Goal: Navigation & Orientation: Understand site structure

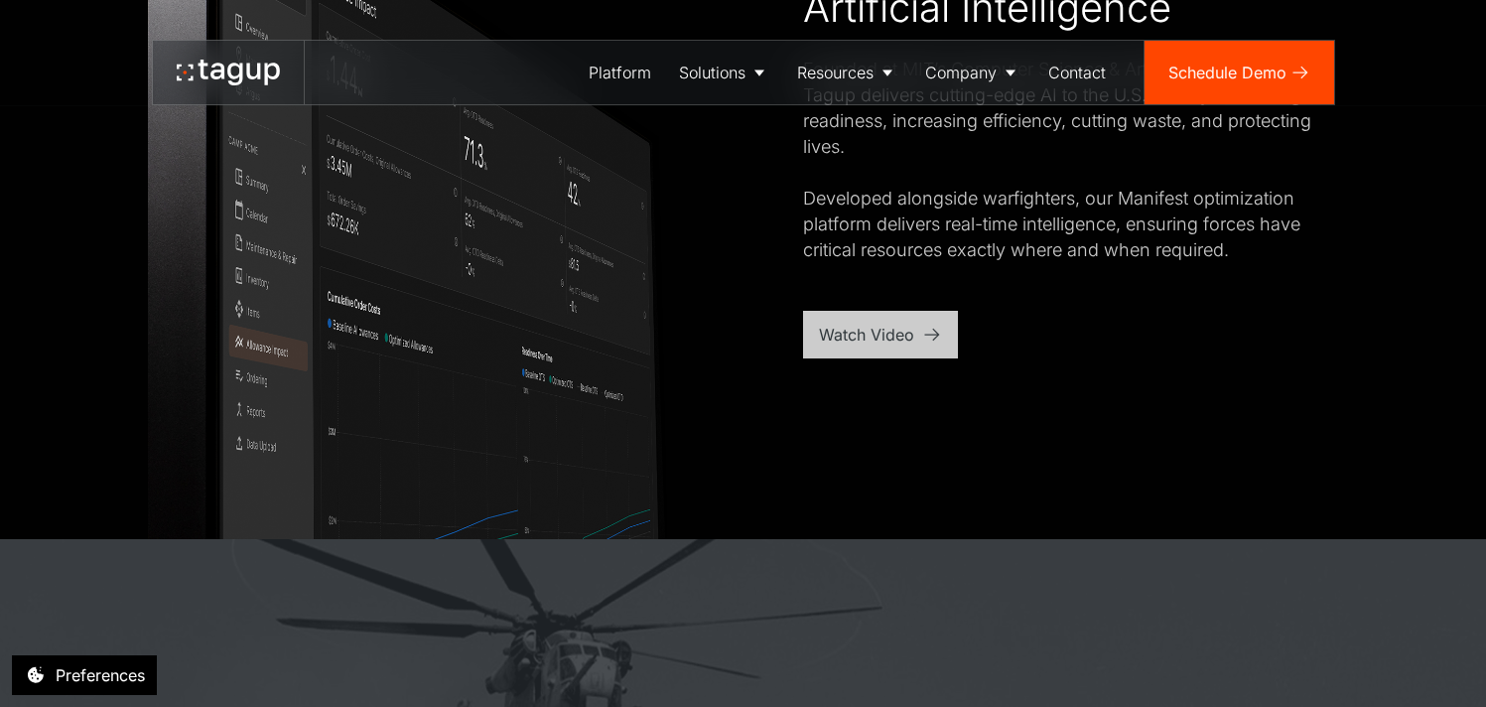
scroll to position [1230, 0]
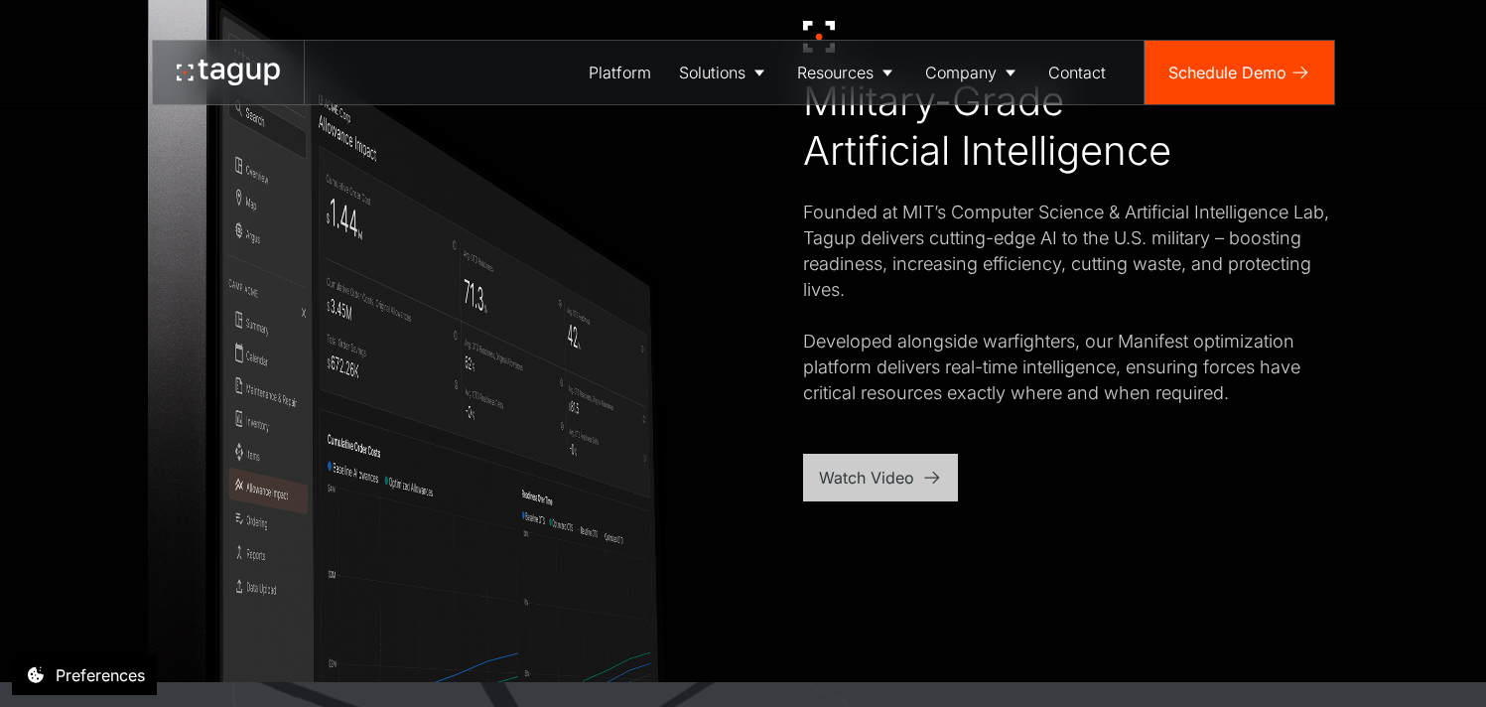
click at [868, 493] on div "Watch Video" at bounding box center [880, 478] width 155 height 48
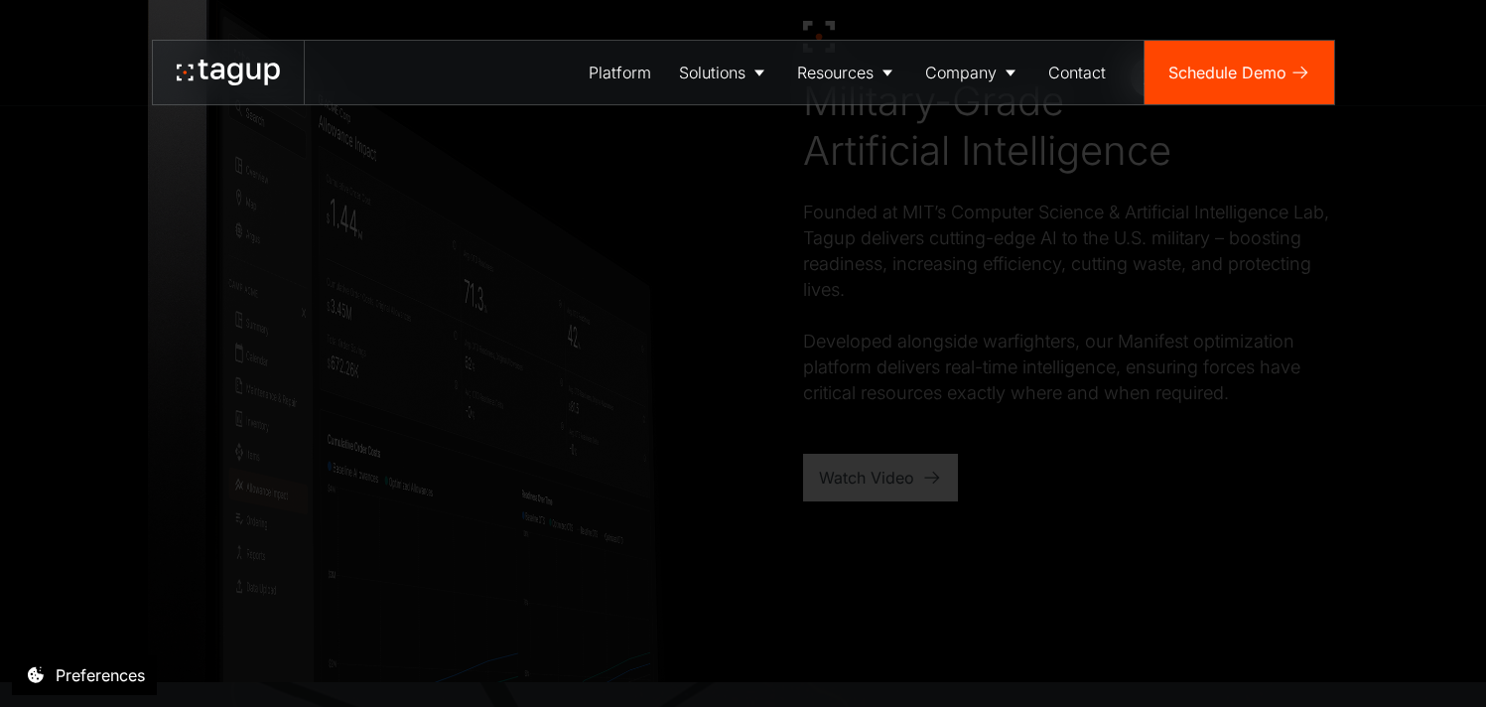
click at [903, 325] on div at bounding box center [743, 353] width 1486 height 707
click at [903, 346] on div at bounding box center [743, 353] width 1486 height 707
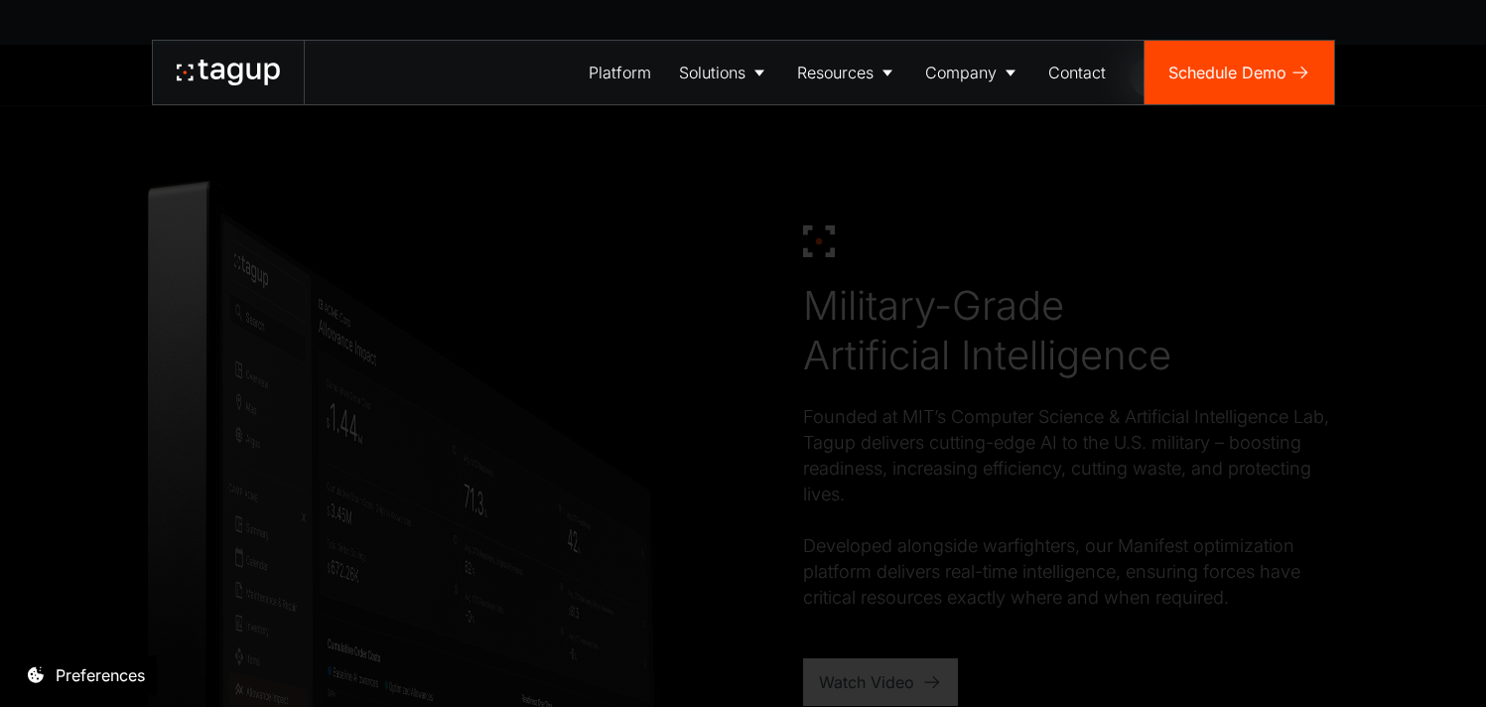
click at [208, 320] on div at bounding box center [743, 353] width 1486 height 707
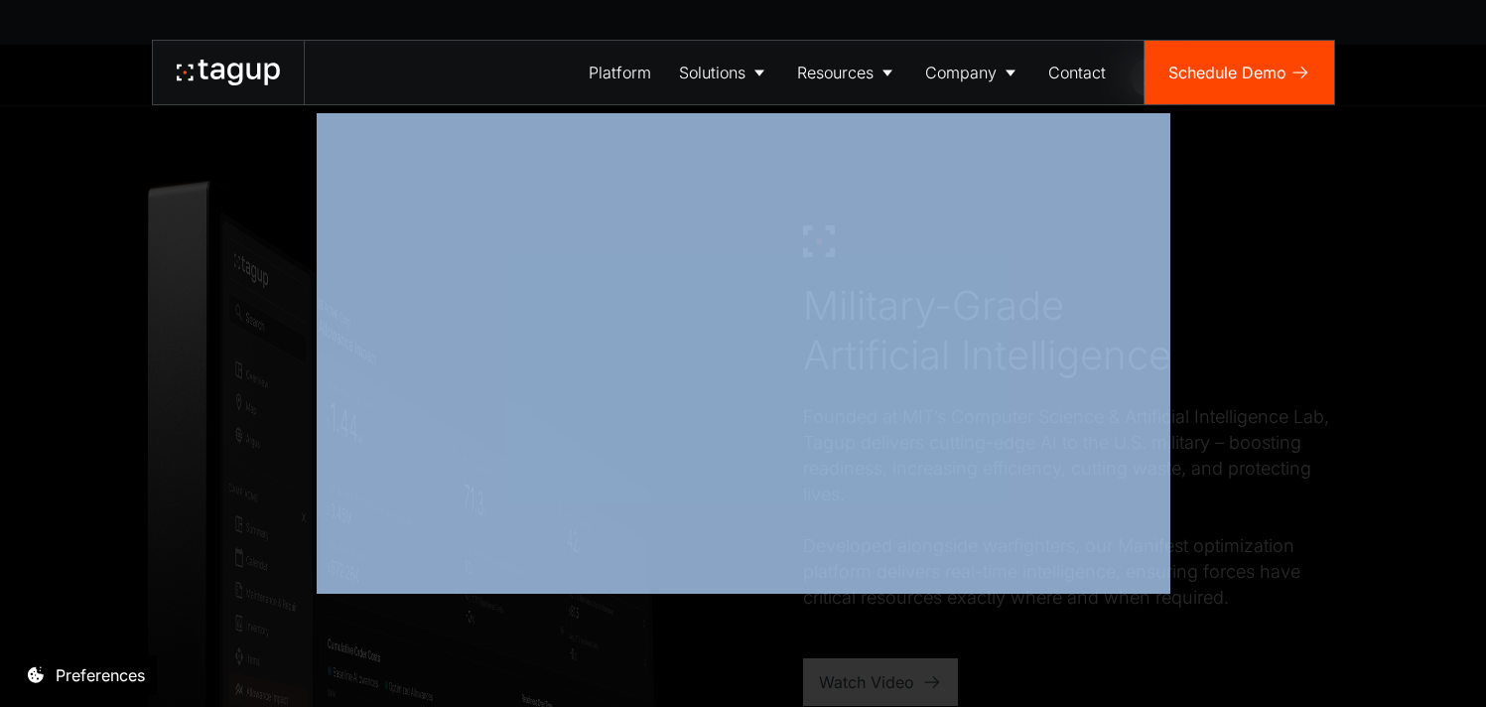
click at [208, 320] on div at bounding box center [743, 353] width 1486 height 707
click at [709, 604] on div at bounding box center [743, 353] width 1486 height 707
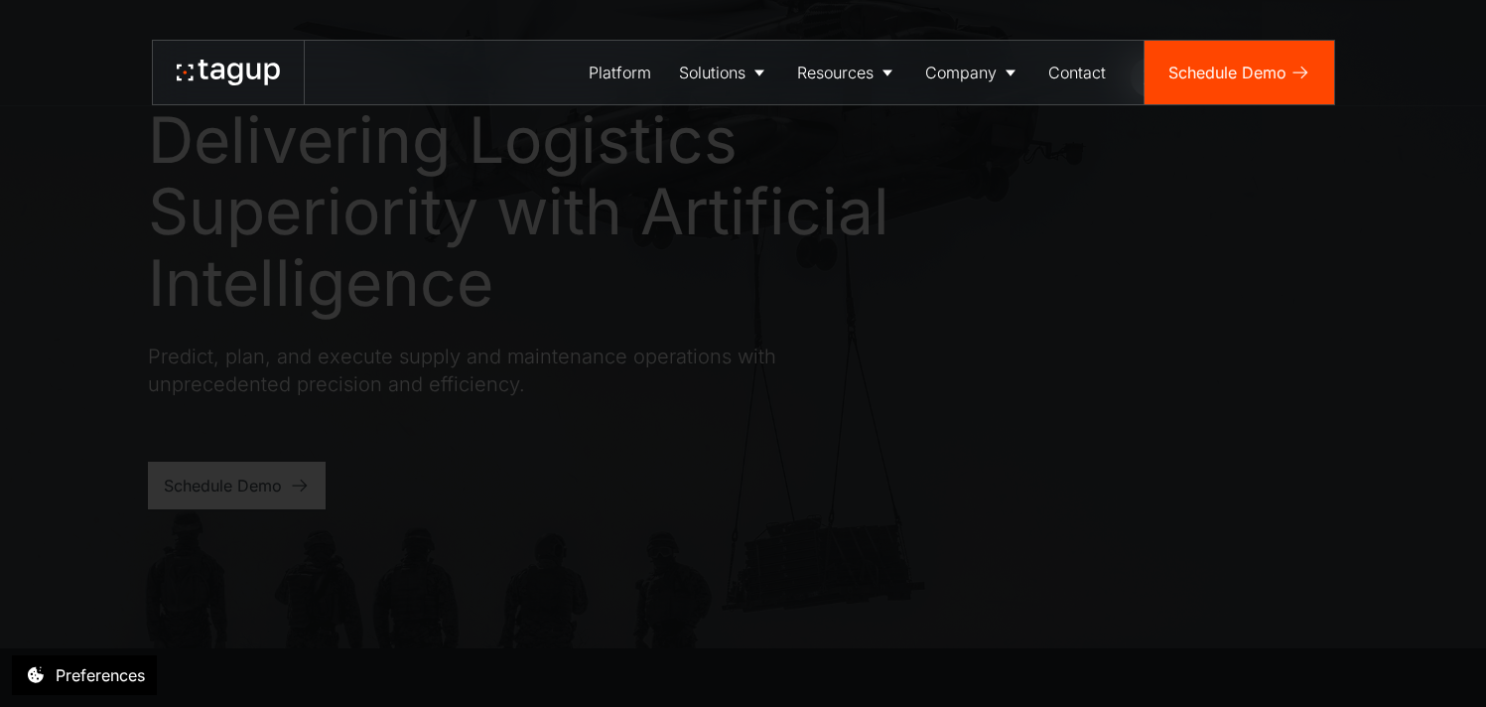
scroll to position [0, 0]
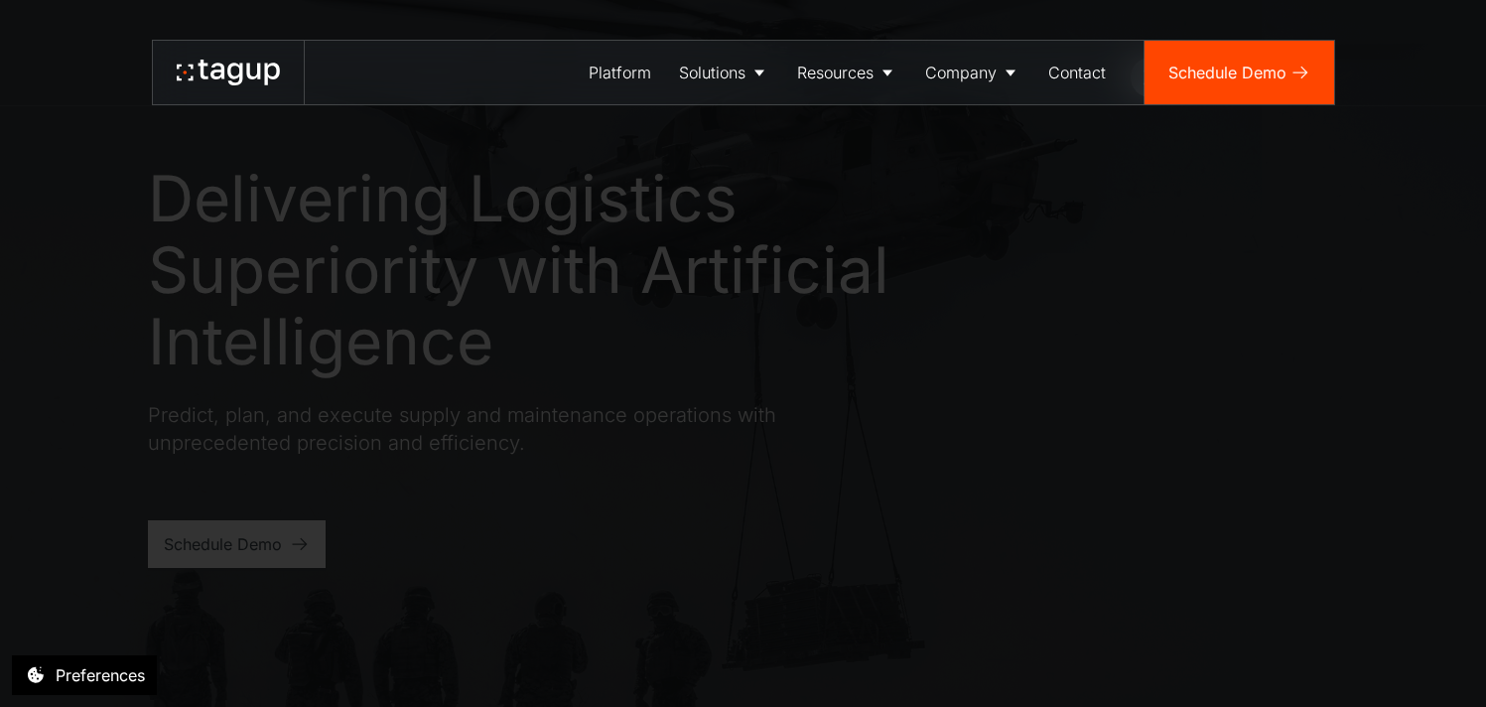
click at [247, 450] on div at bounding box center [743, 353] width 1486 height 707
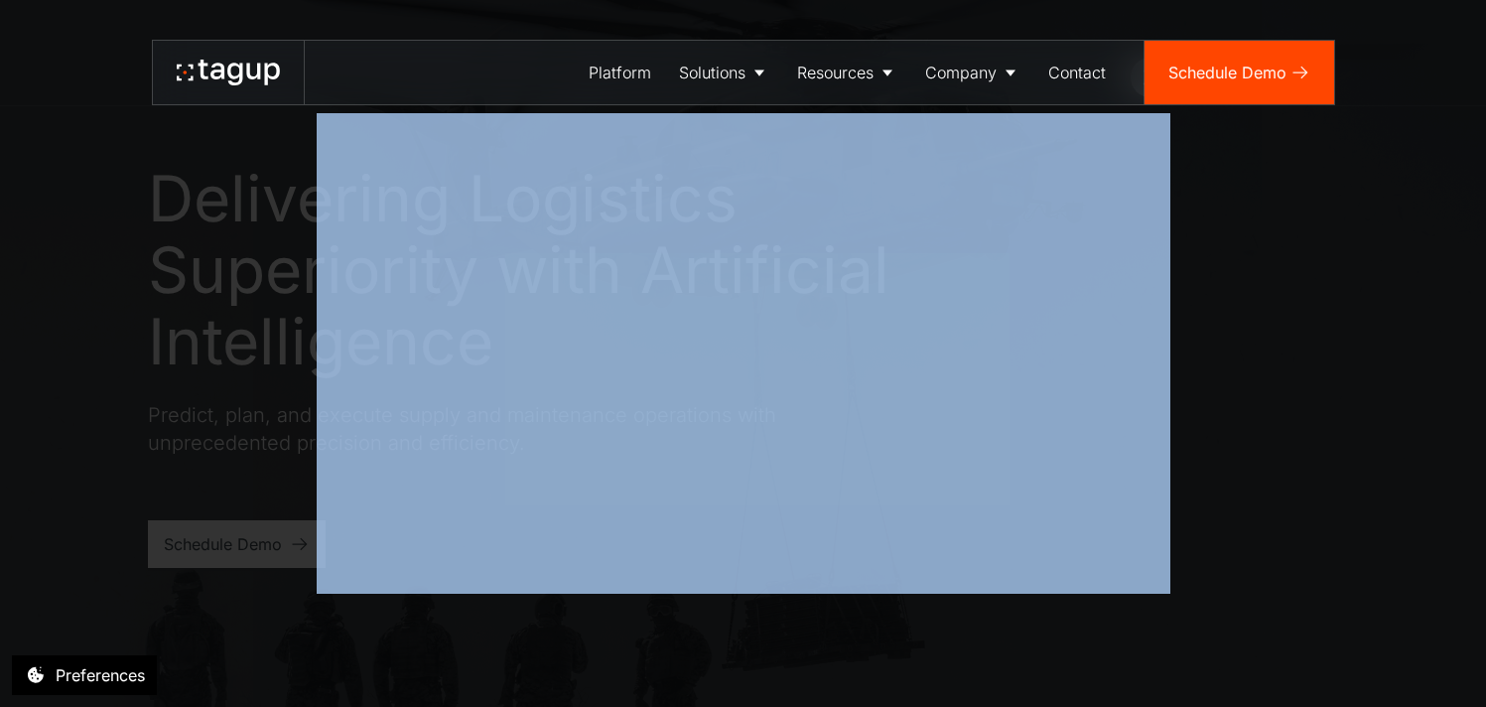
click at [247, 450] on div at bounding box center [743, 353] width 1486 height 707
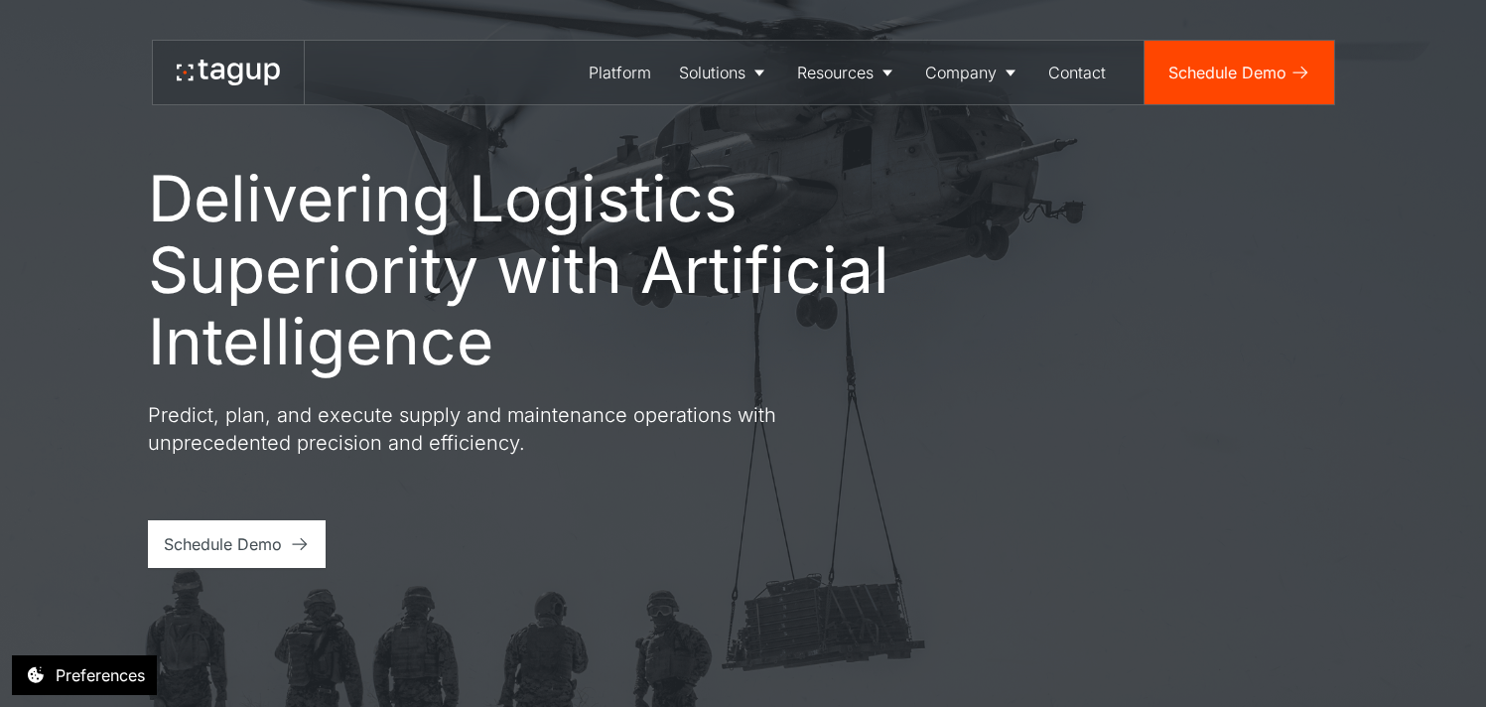
click at [584, 301] on h1 "Delivering Logistics Superiority with Artificial Intelligence" at bounding box center [565, 270] width 834 height 214
click at [854, 135] on div "Resource Library" at bounding box center [865, 135] width 122 height 24
click at [717, 143] on div "Defense" at bounding box center [724, 135] width 76 height 24
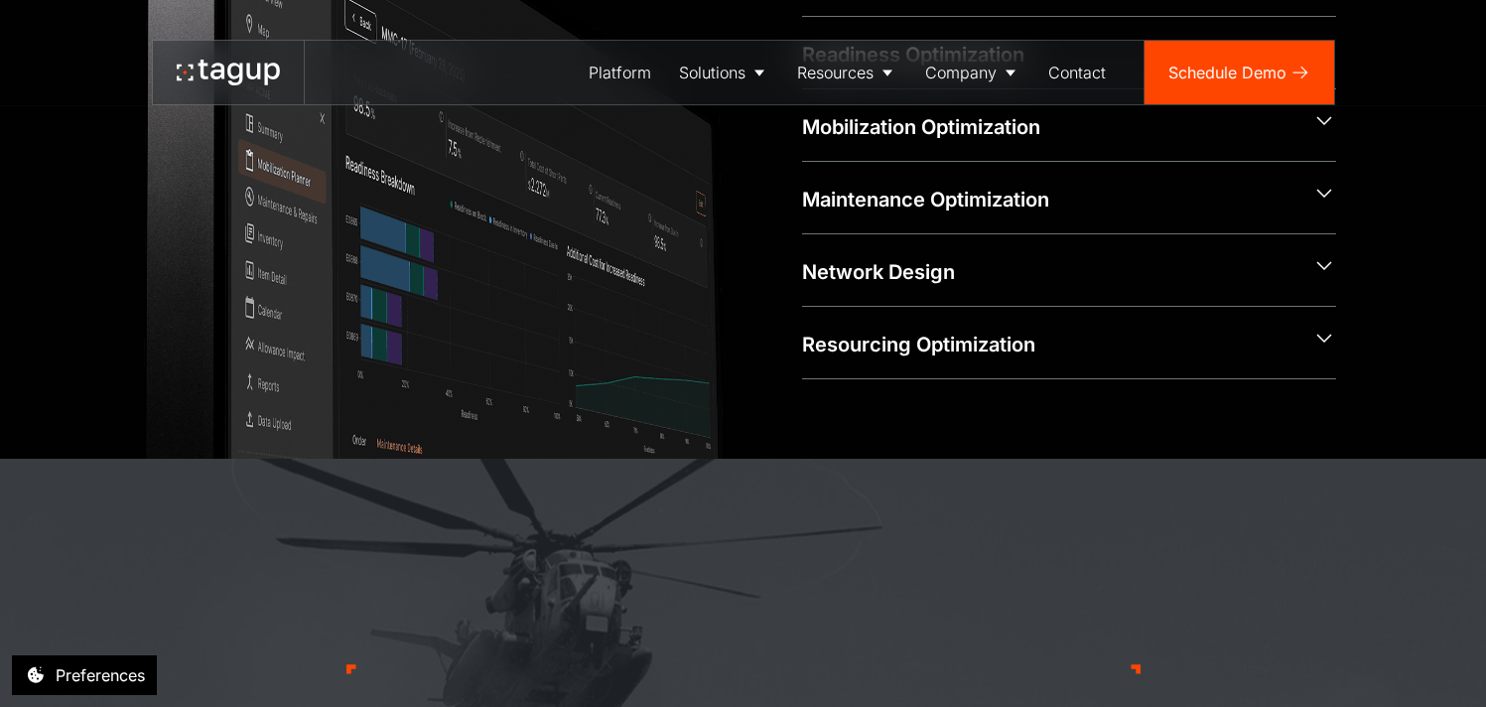
scroll to position [1560, 0]
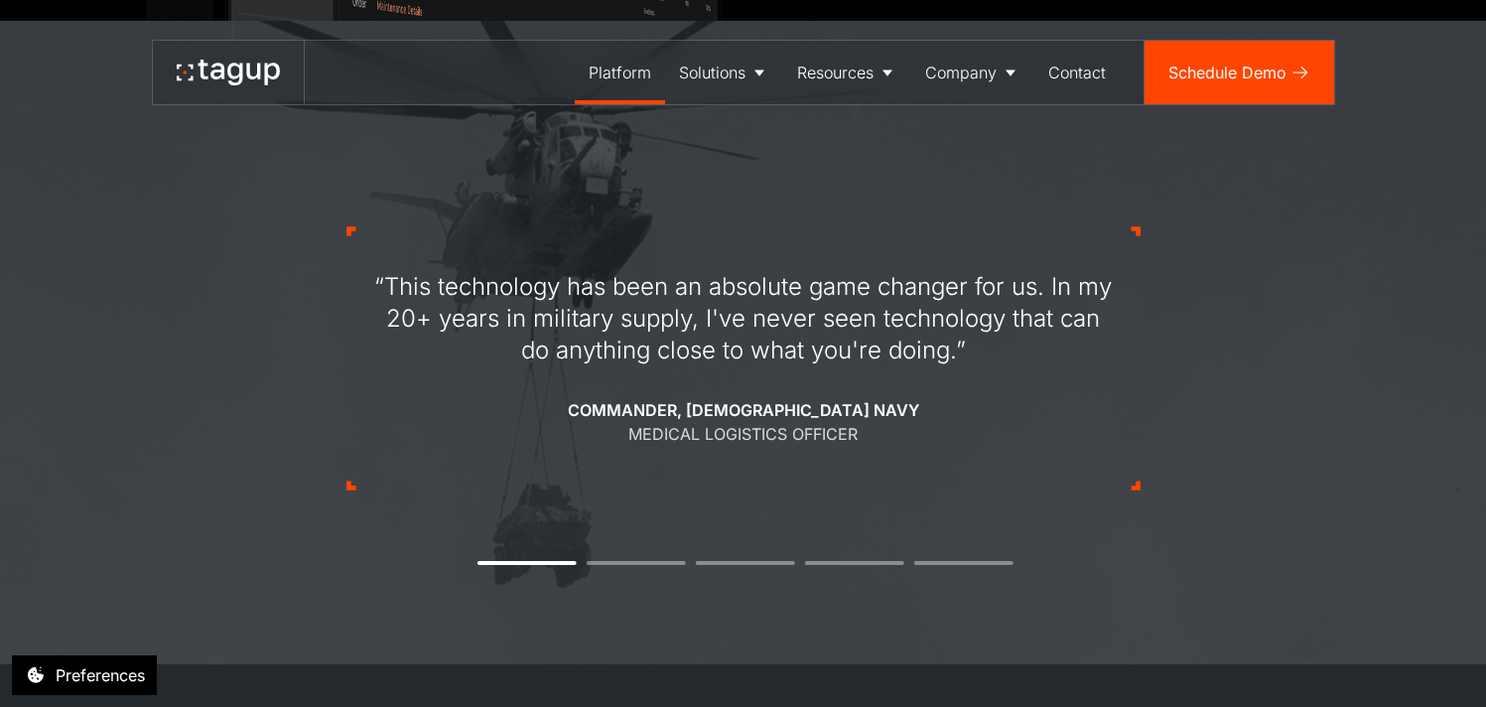
click at [640, 80] on div "Platform" at bounding box center [620, 73] width 63 height 24
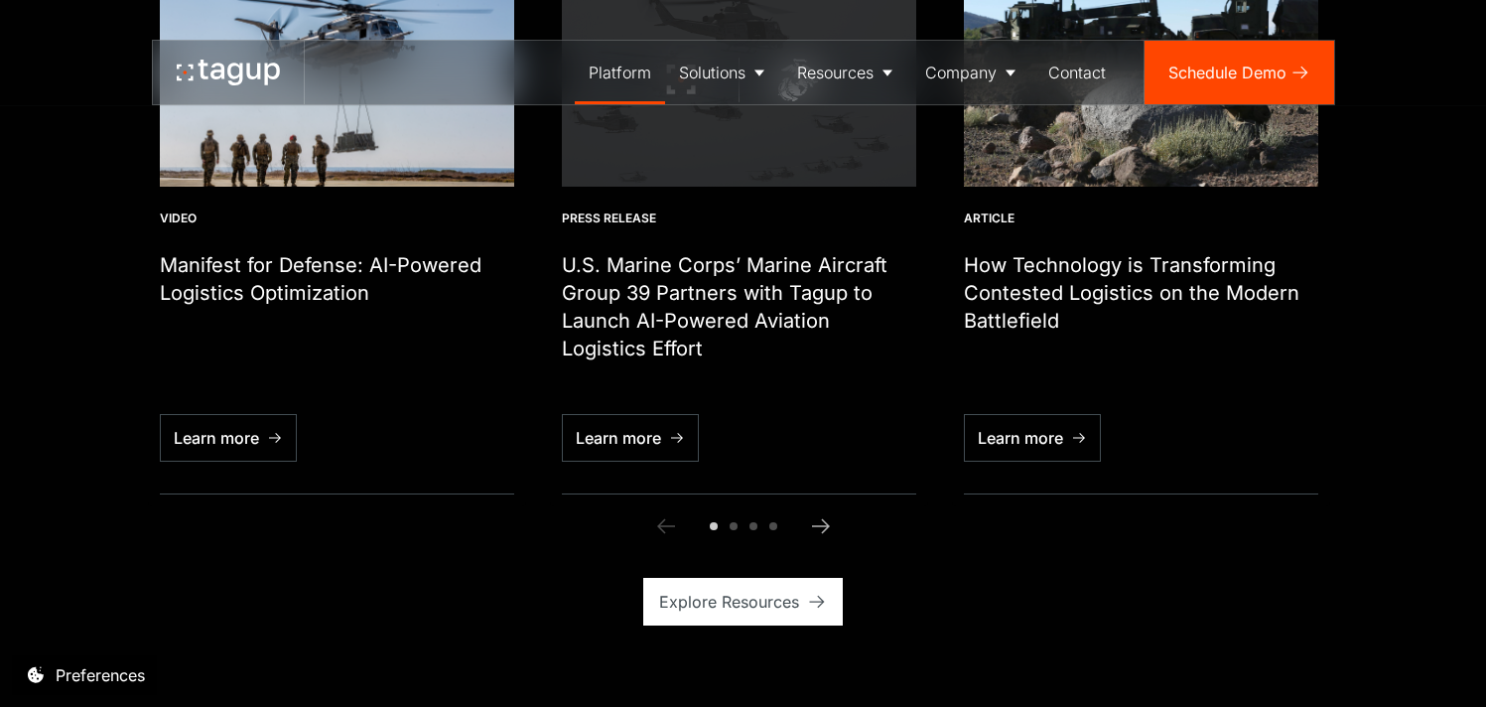
scroll to position [5312, 0]
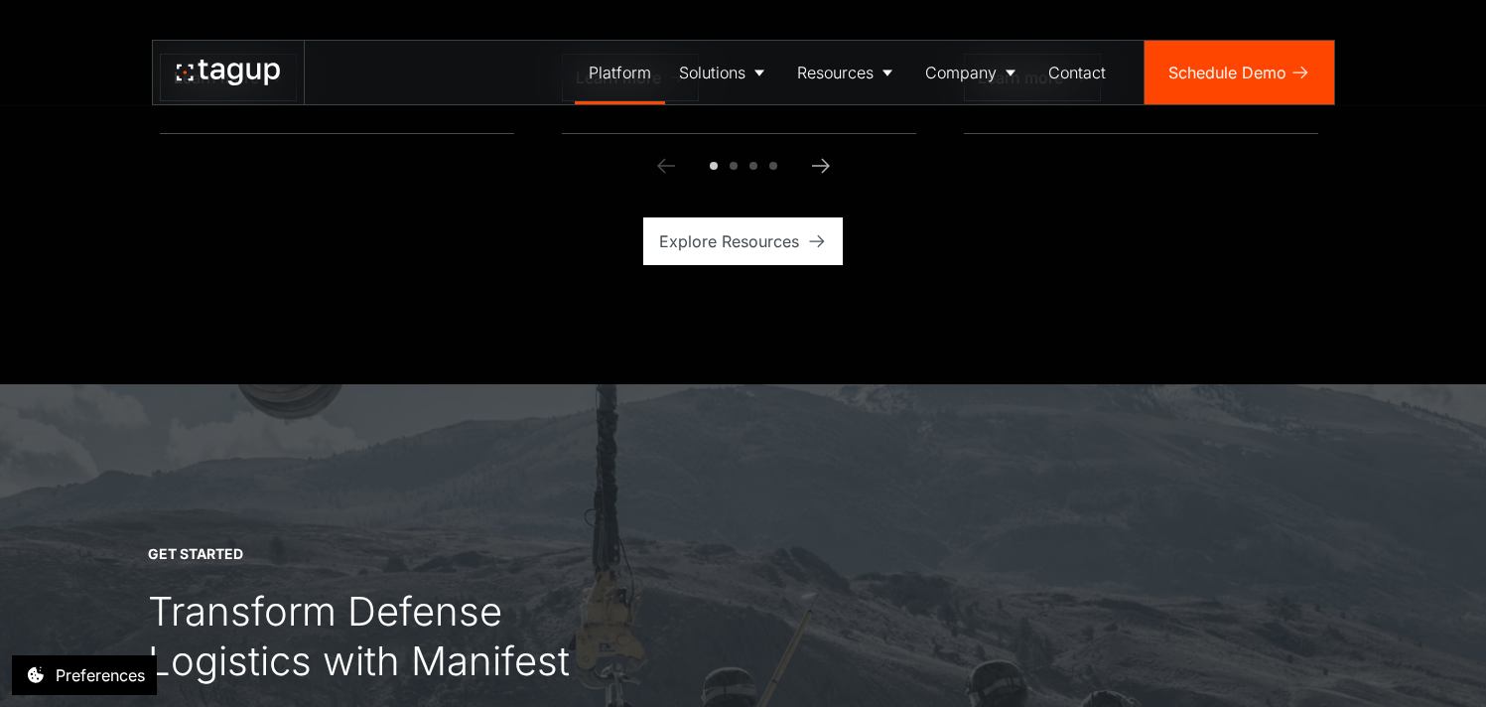
click at [260, 81] on icon at bounding box center [228, 73] width 103 height 26
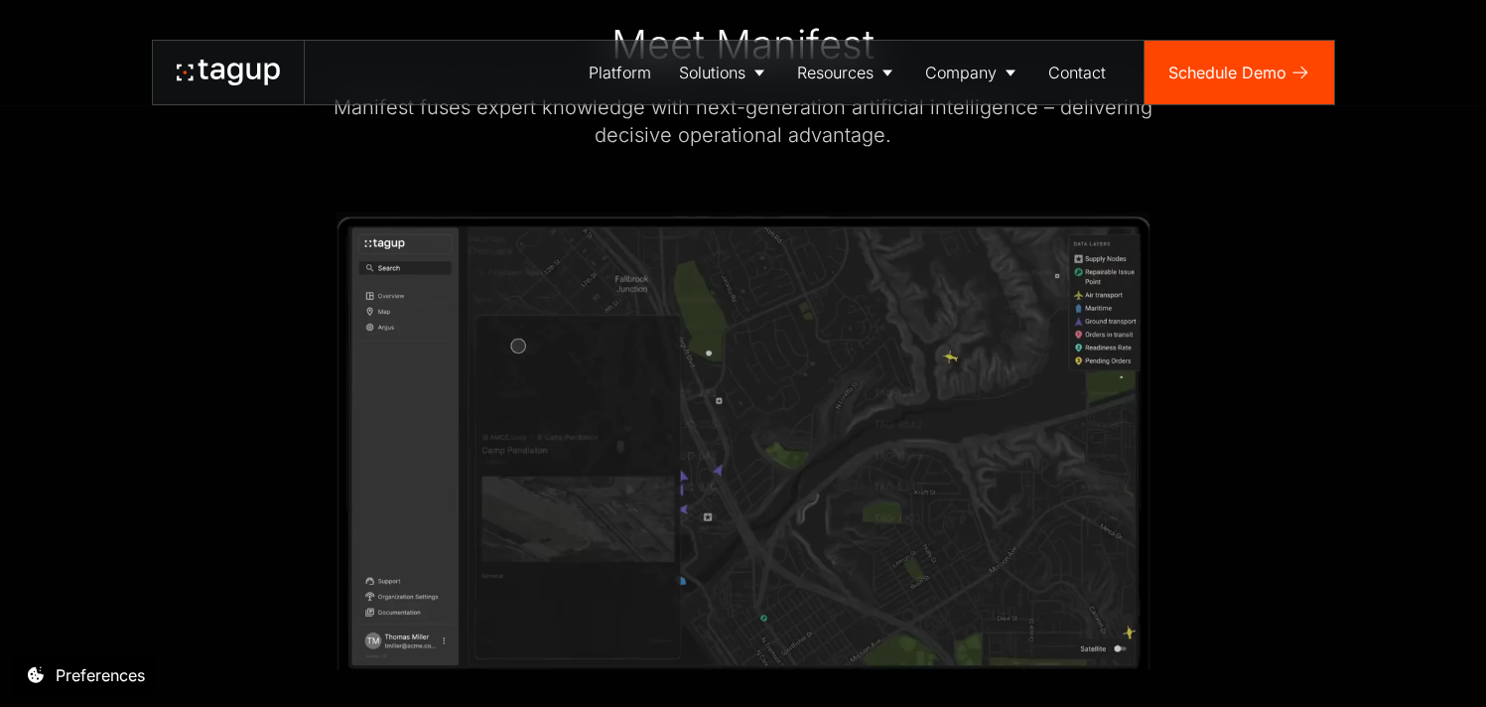
scroll to position [3051, 0]
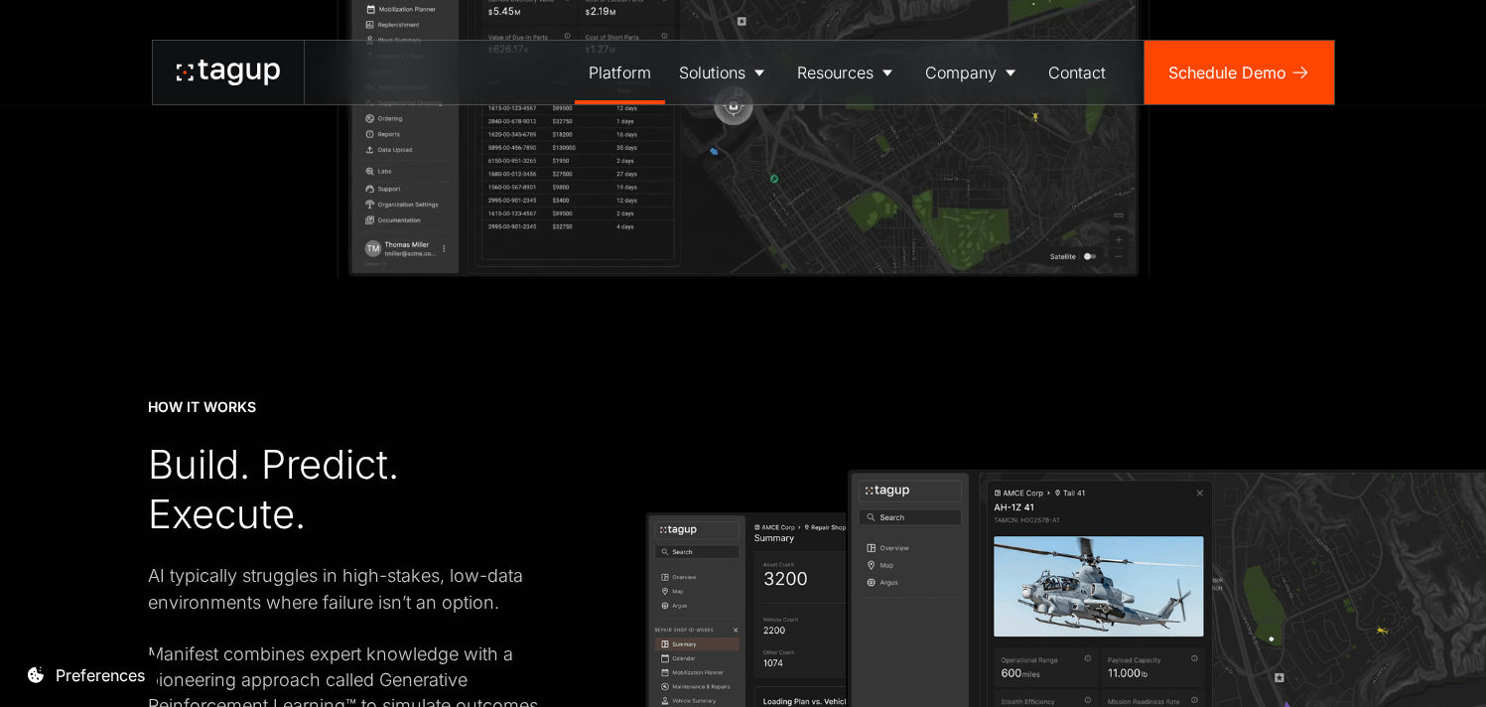
click at [599, 75] on div "Platform" at bounding box center [620, 73] width 63 height 24
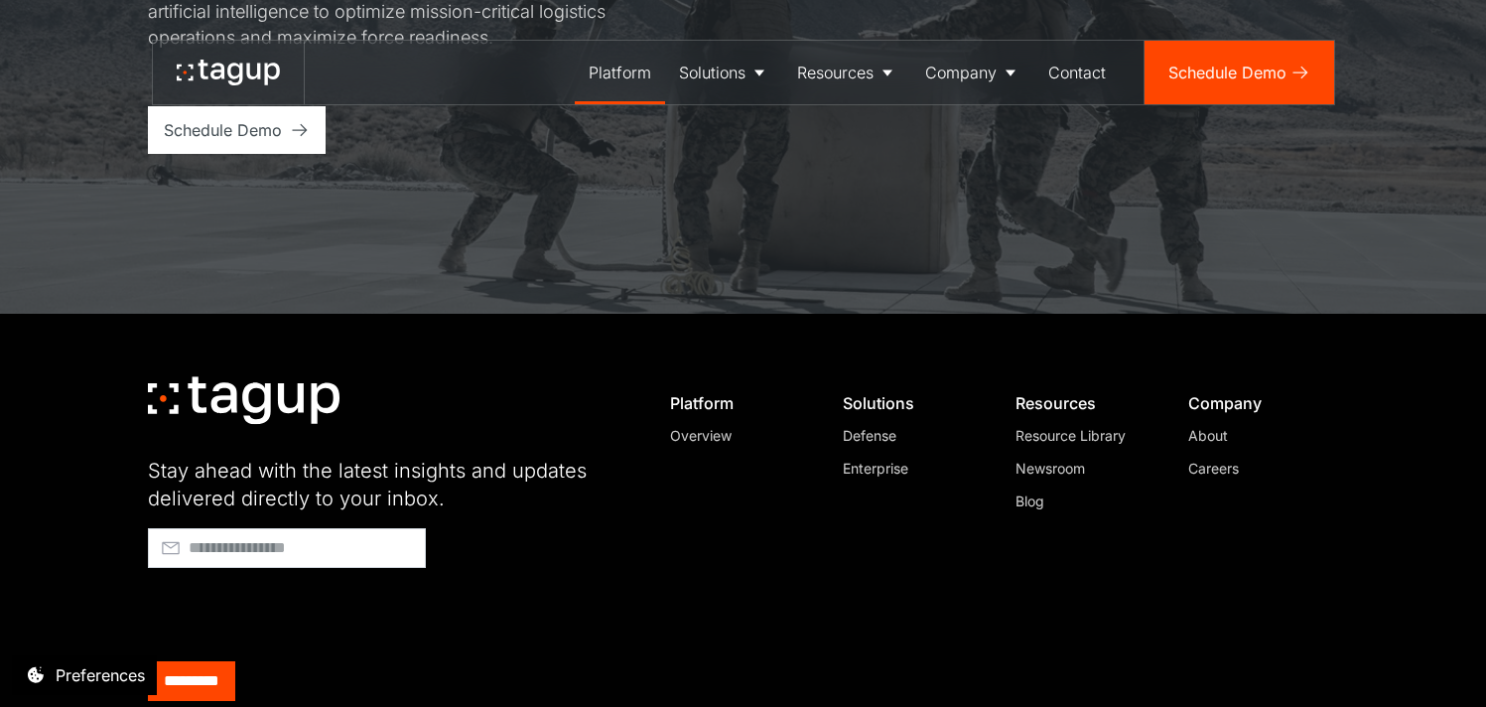
scroll to position [5572, 0]
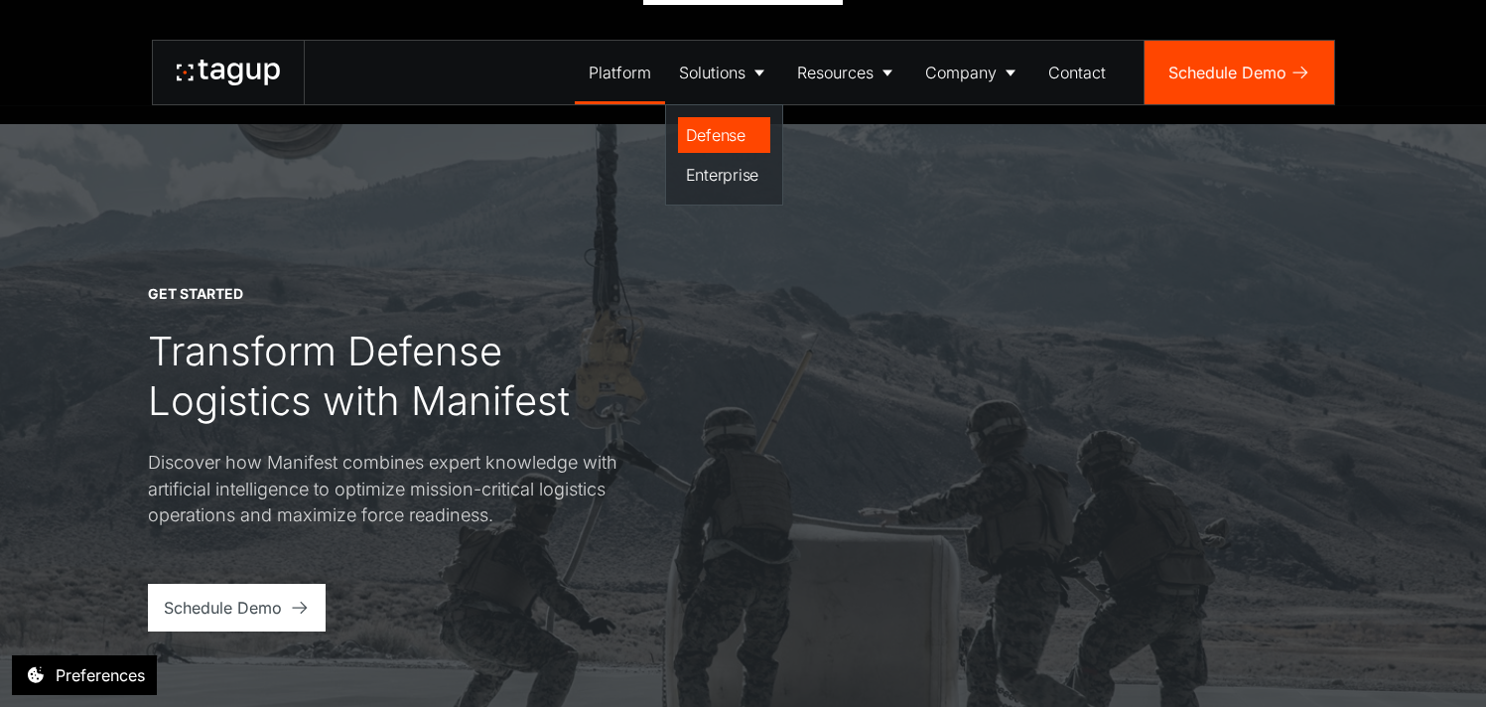
click at [744, 141] on div "Defense" at bounding box center [724, 135] width 76 height 24
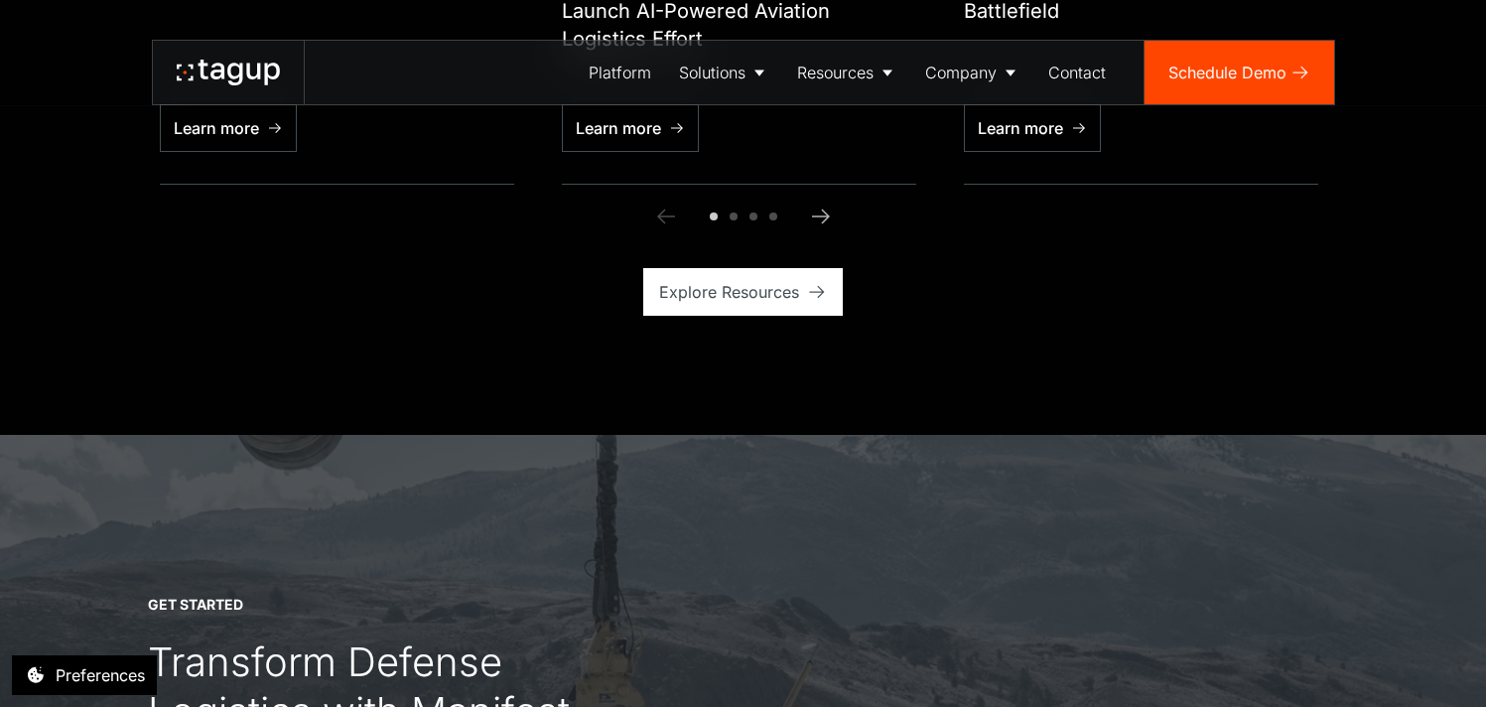
scroll to position [5895, 0]
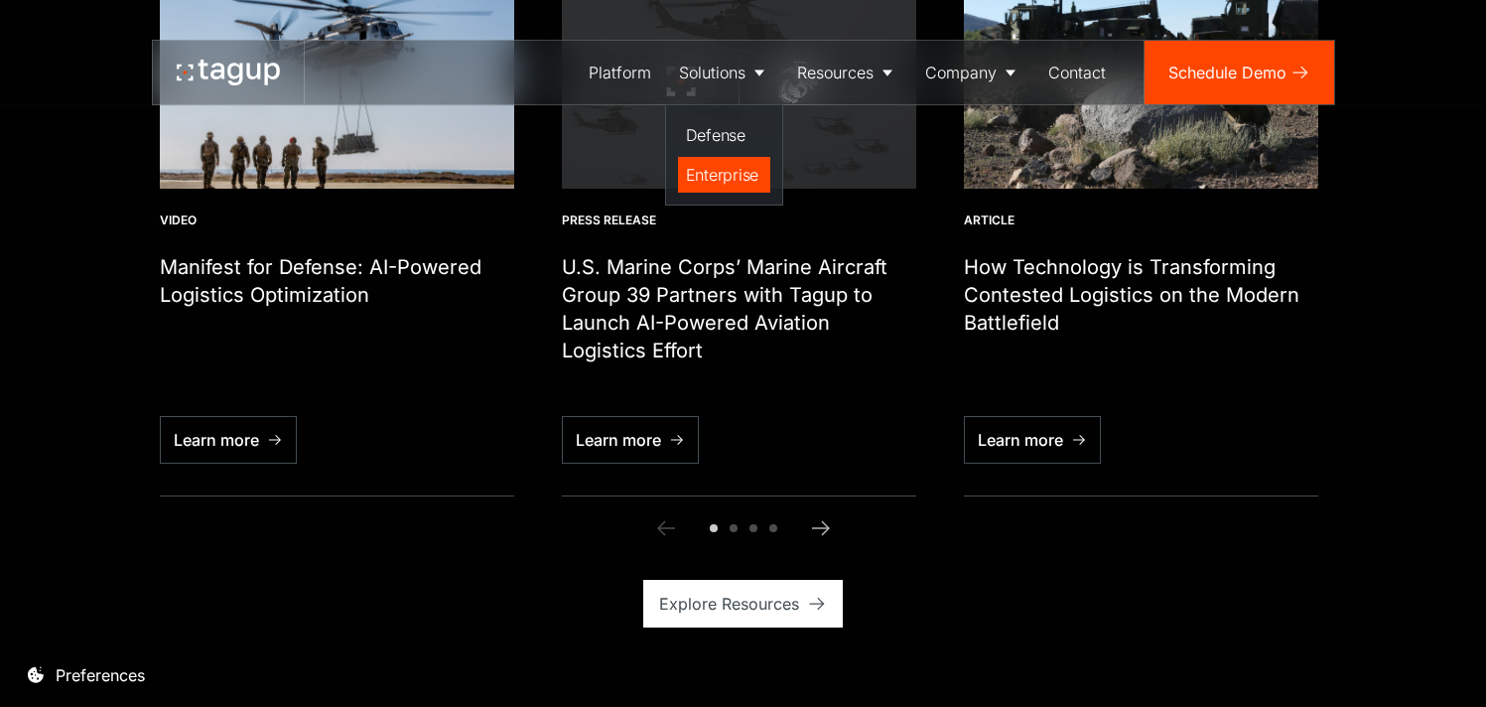
click at [723, 169] on div "Enterprise" at bounding box center [724, 175] width 76 height 24
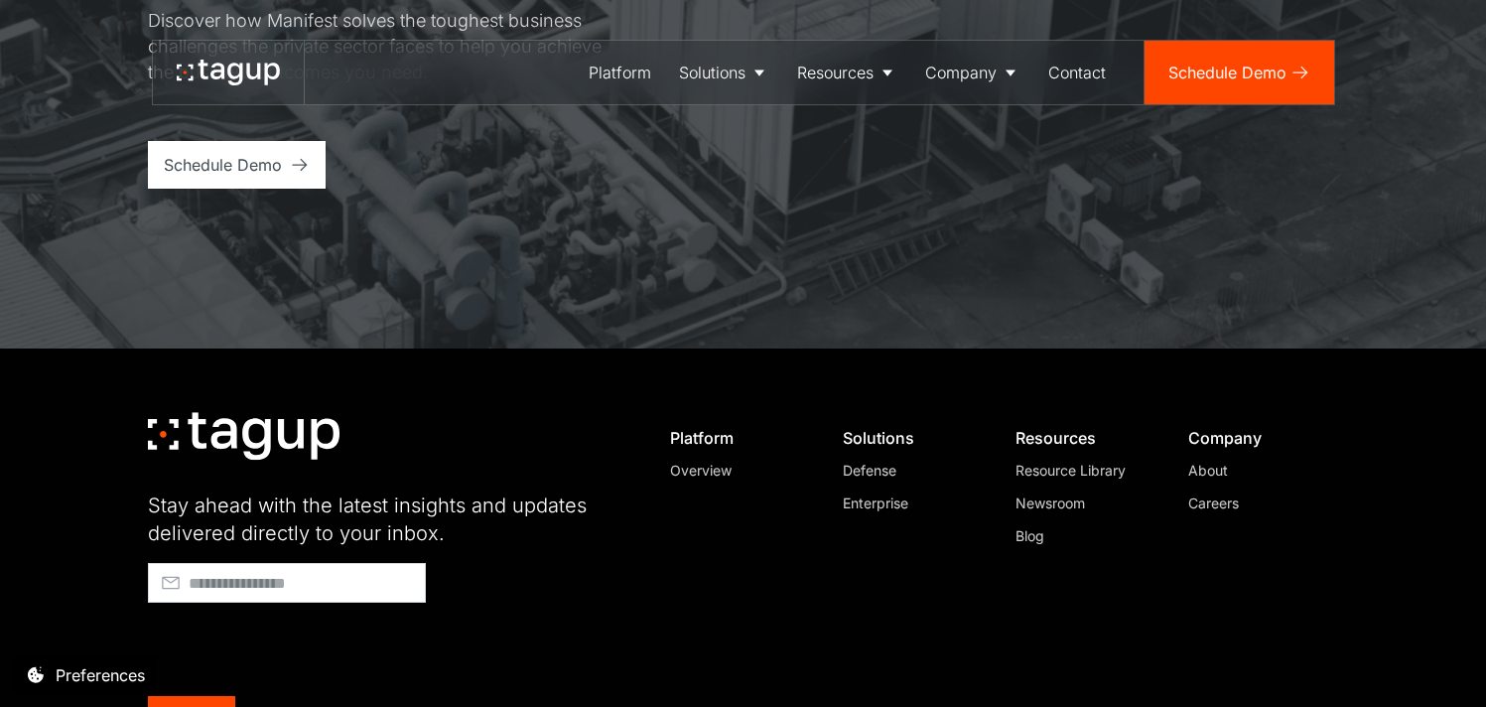
scroll to position [6068, 0]
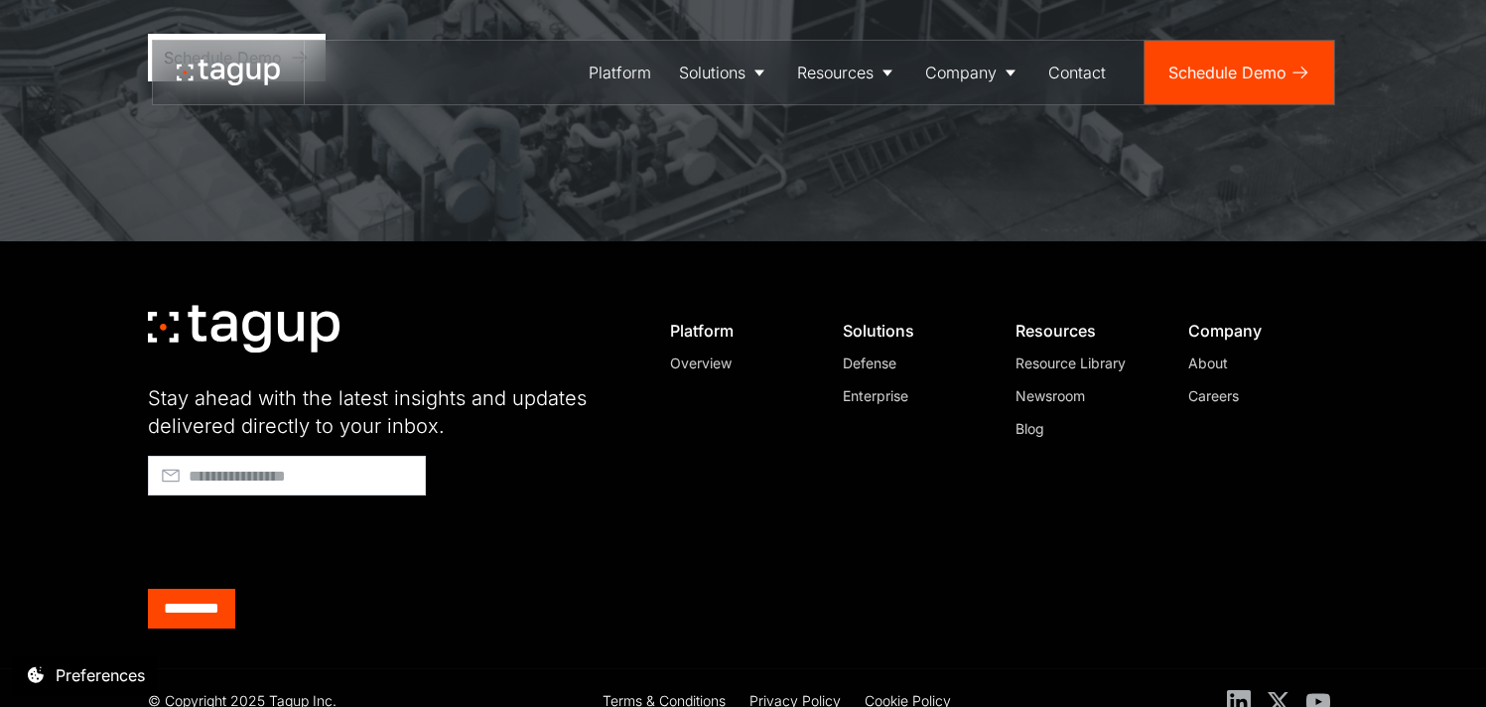
click at [235, 84] on icon at bounding box center [234, 74] width 15 height 23
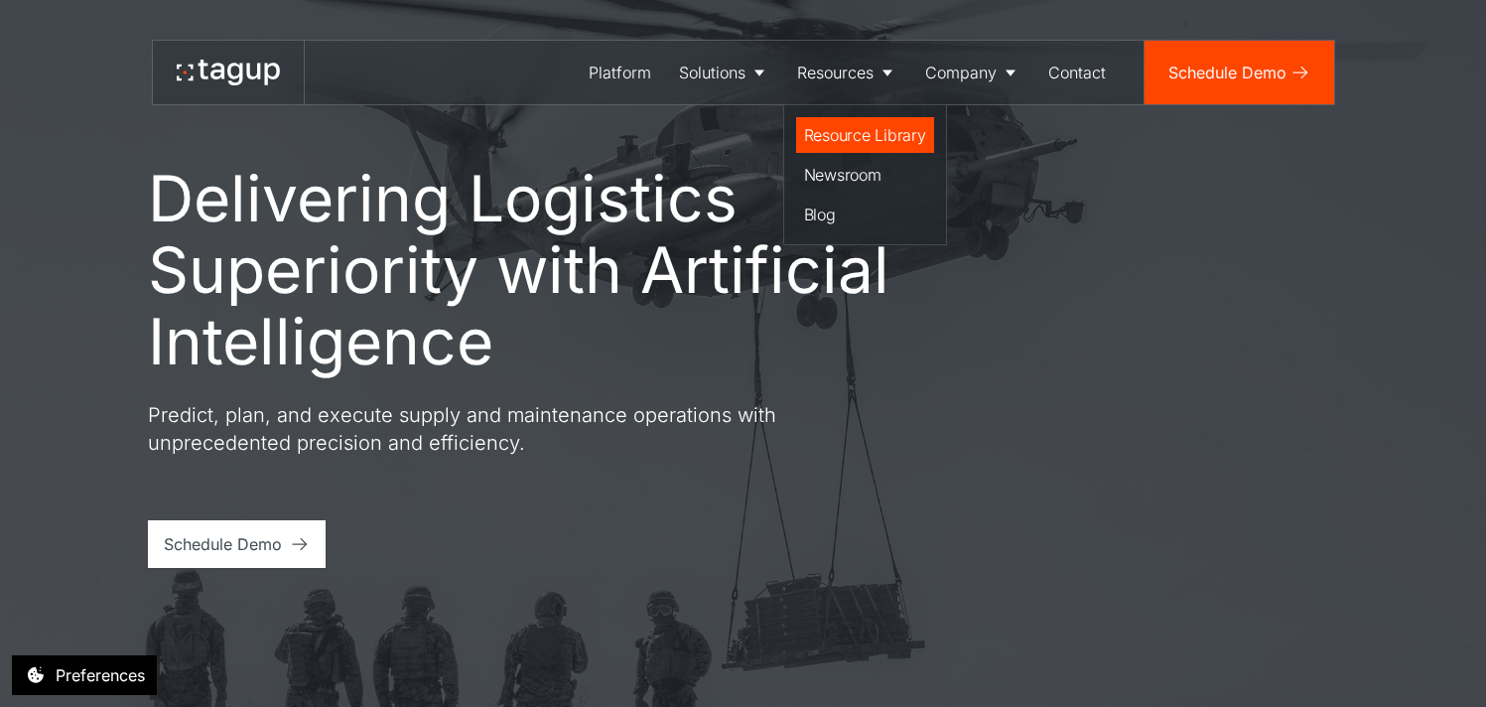
click at [868, 131] on div "Resource Library" at bounding box center [865, 135] width 122 height 24
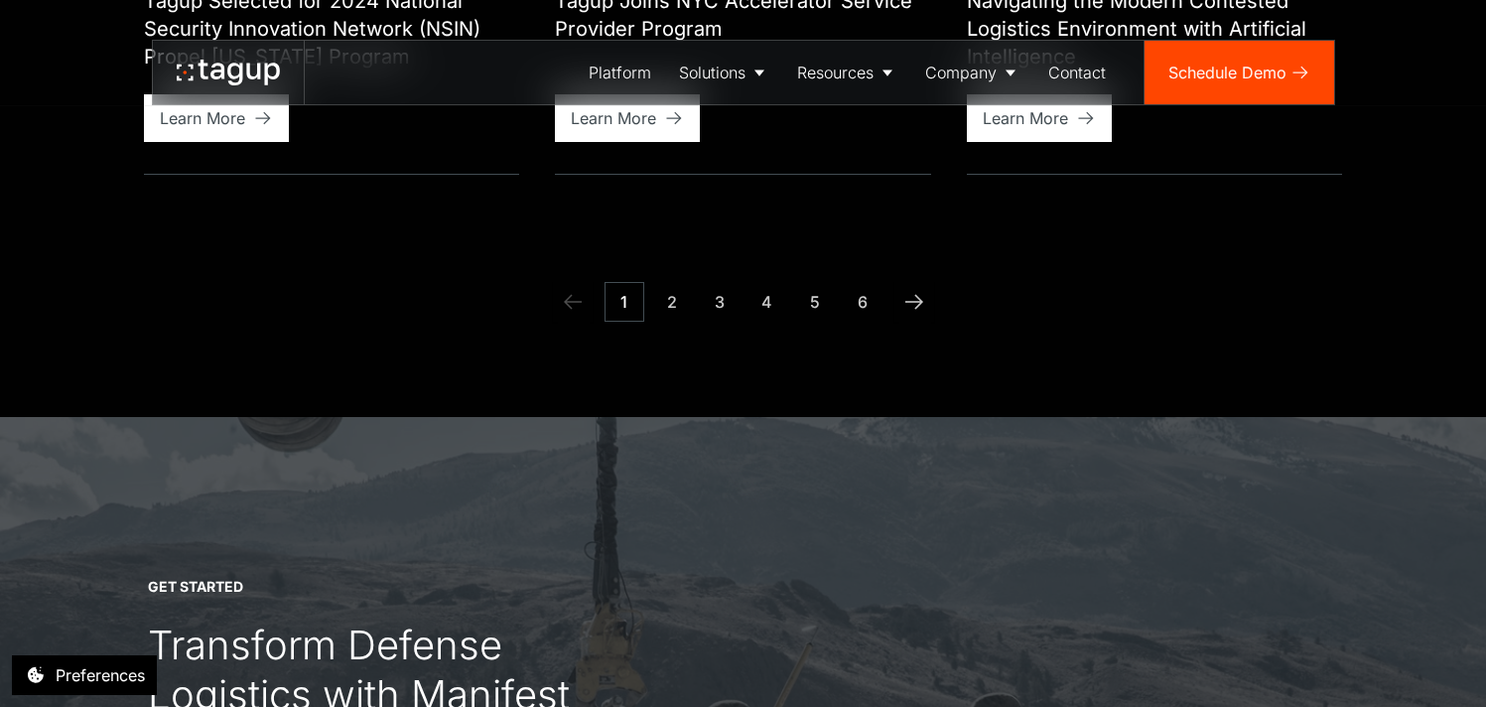
scroll to position [2889, 0]
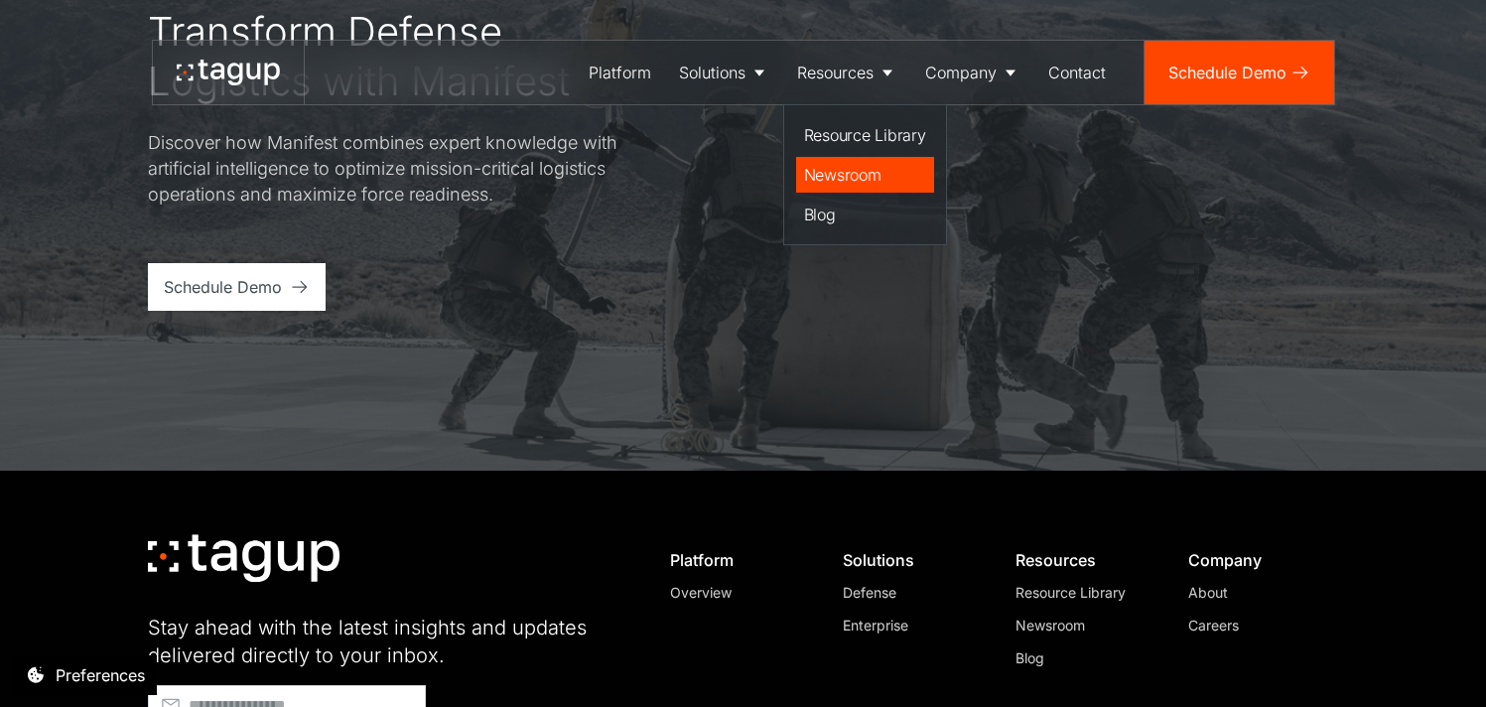
click at [857, 169] on div "Newsroom" at bounding box center [865, 175] width 122 height 24
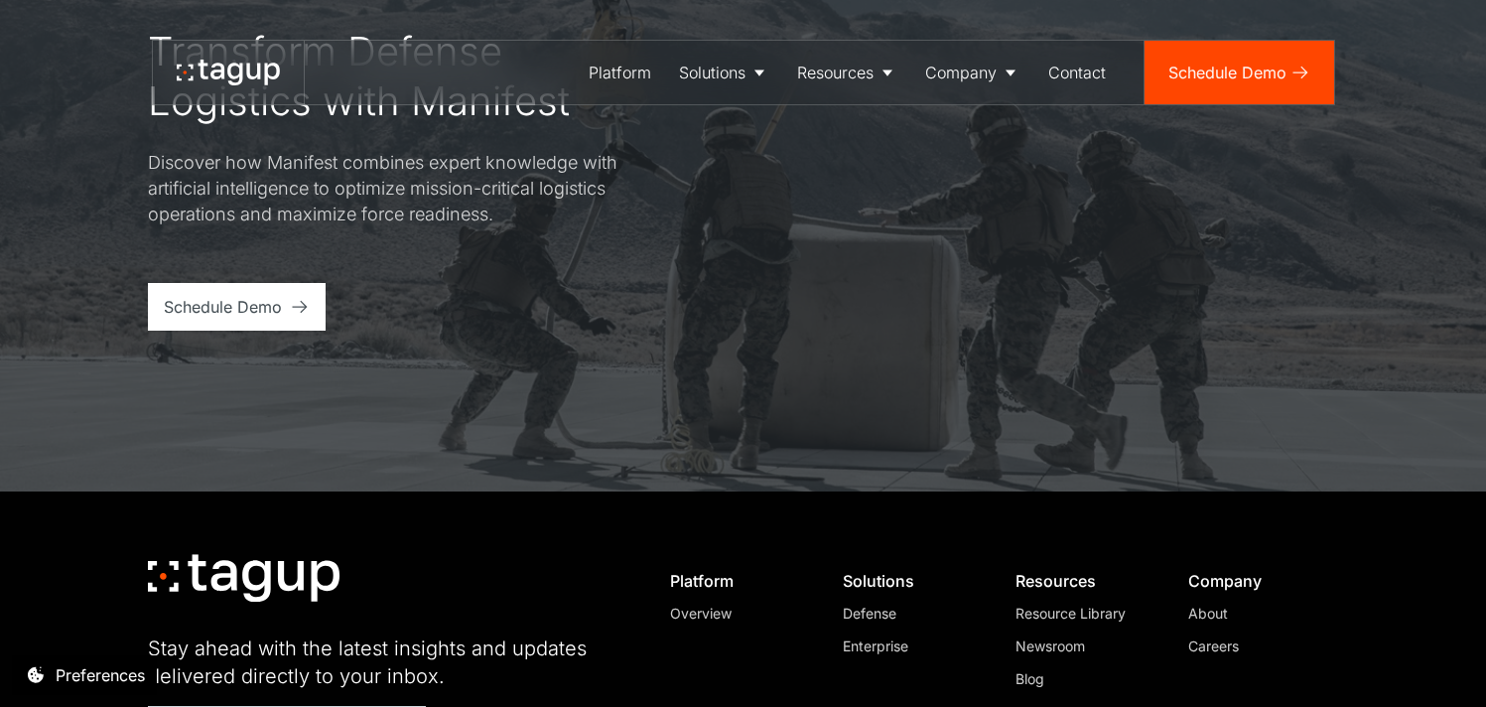
scroll to position [1300, 0]
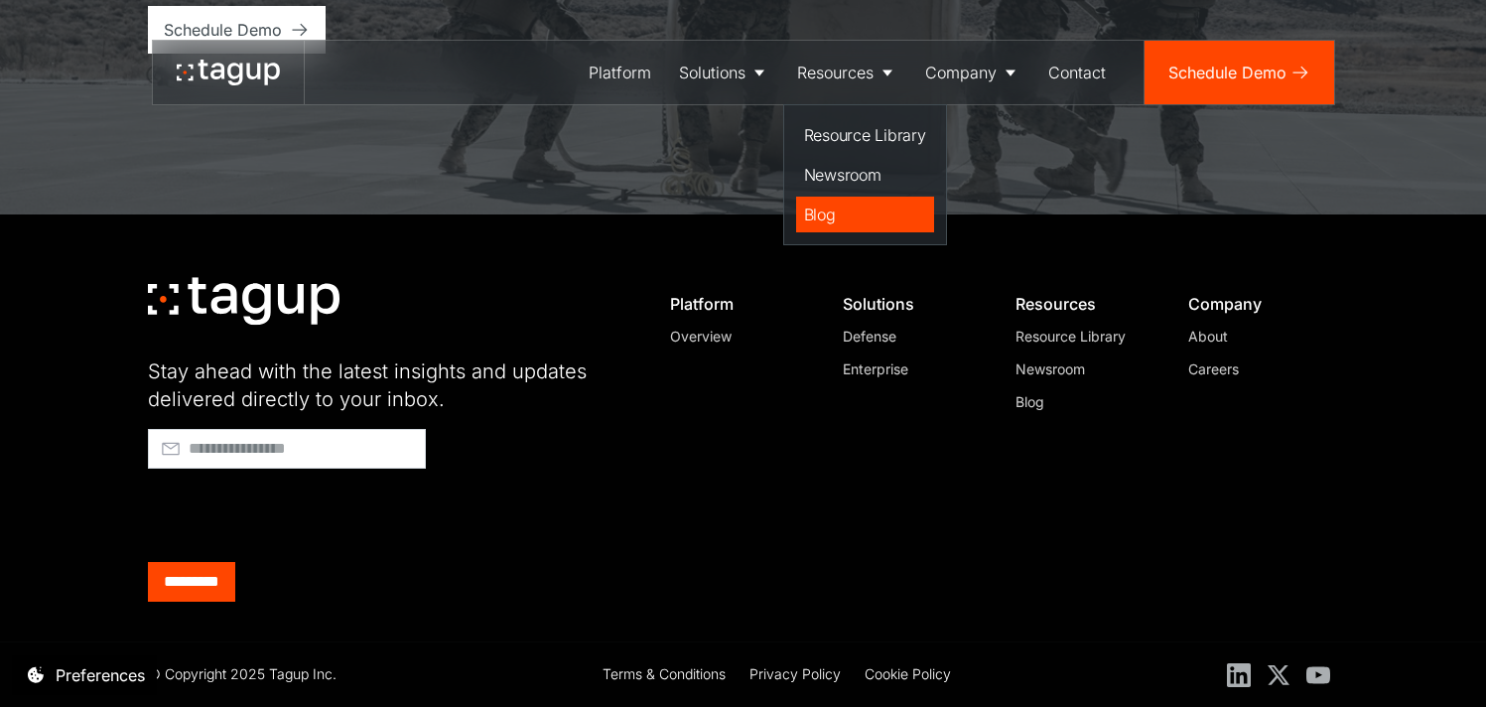
click at [864, 210] on div "Blog" at bounding box center [865, 215] width 122 height 24
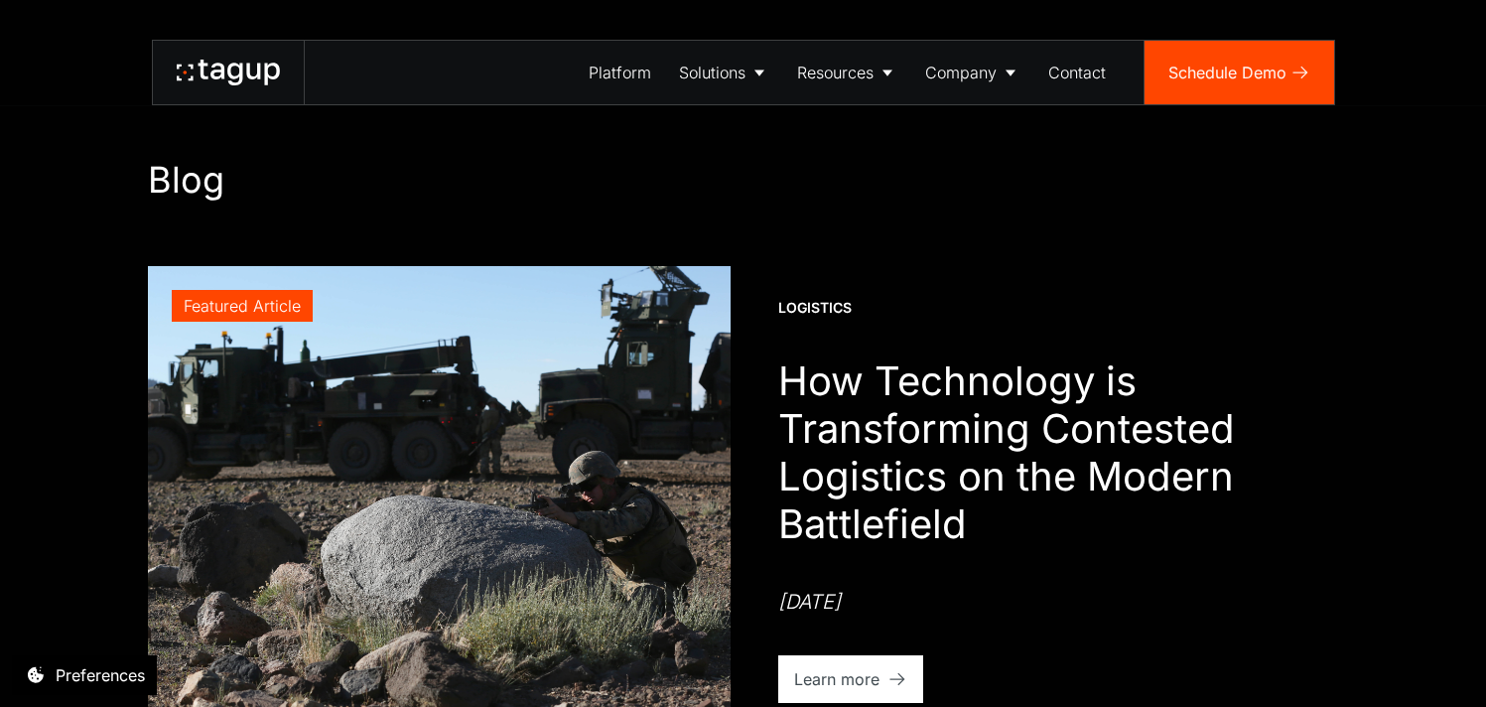
click at [275, 76] on icon at bounding box center [271, 74] width 15 height 22
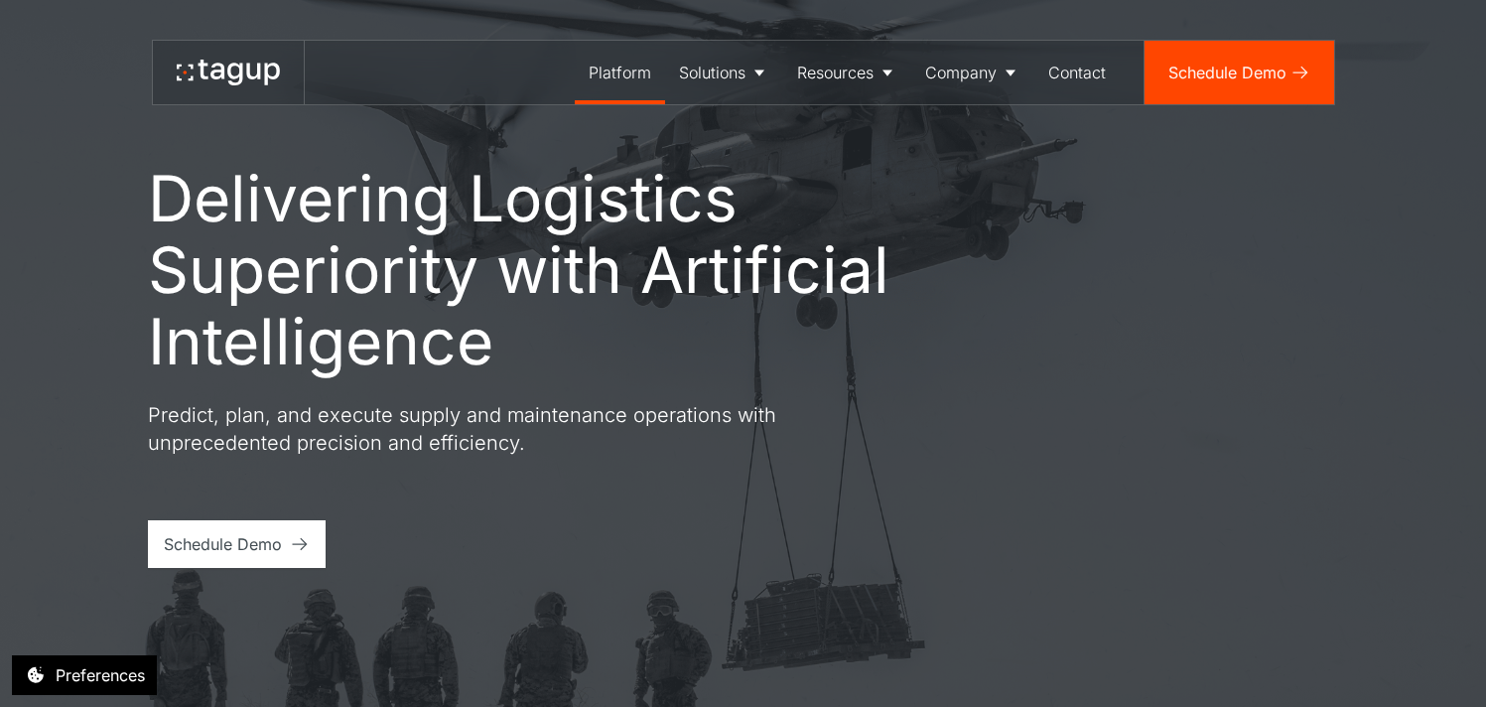
click at [592, 65] on div "Platform" at bounding box center [620, 73] width 63 height 24
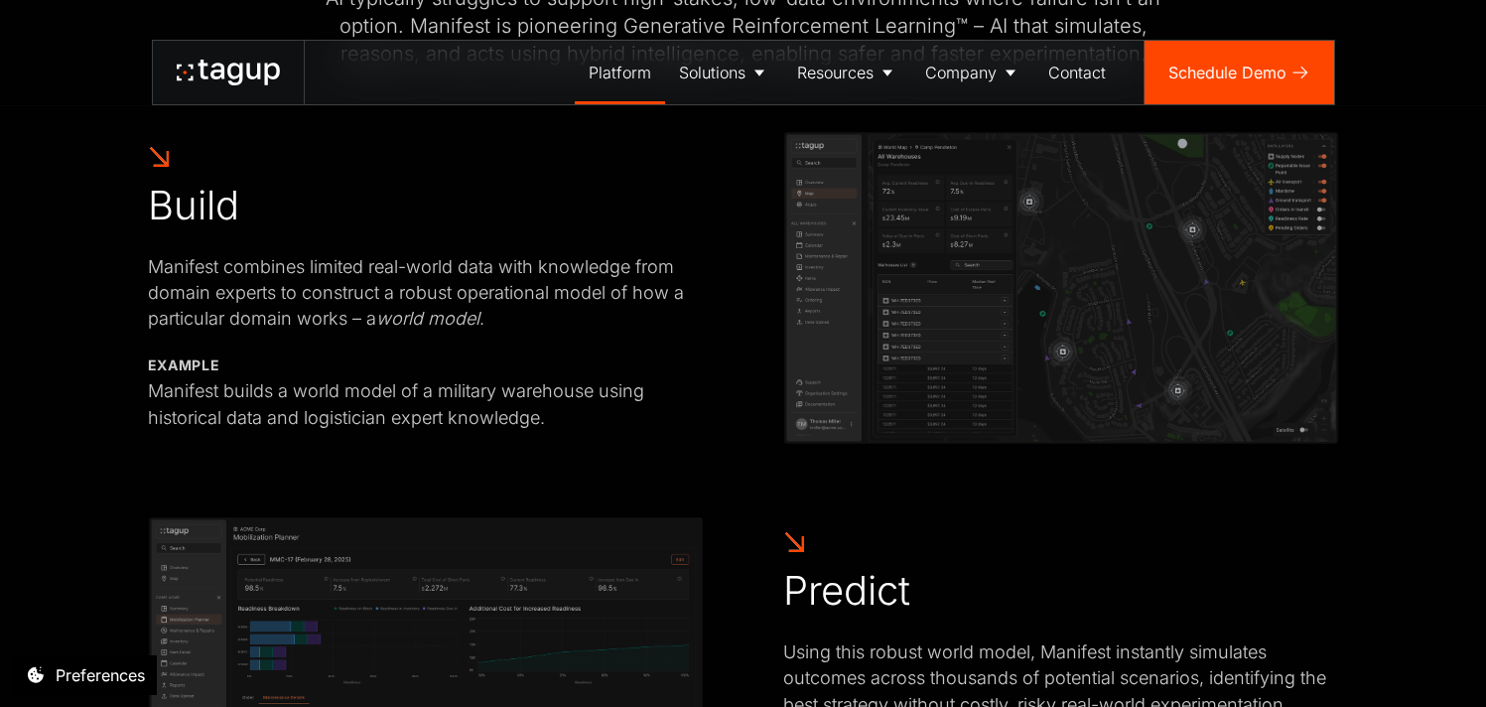
scroll to position [920, 0]
click at [218, 83] on icon at bounding box center [228, 73] width 103 height 26
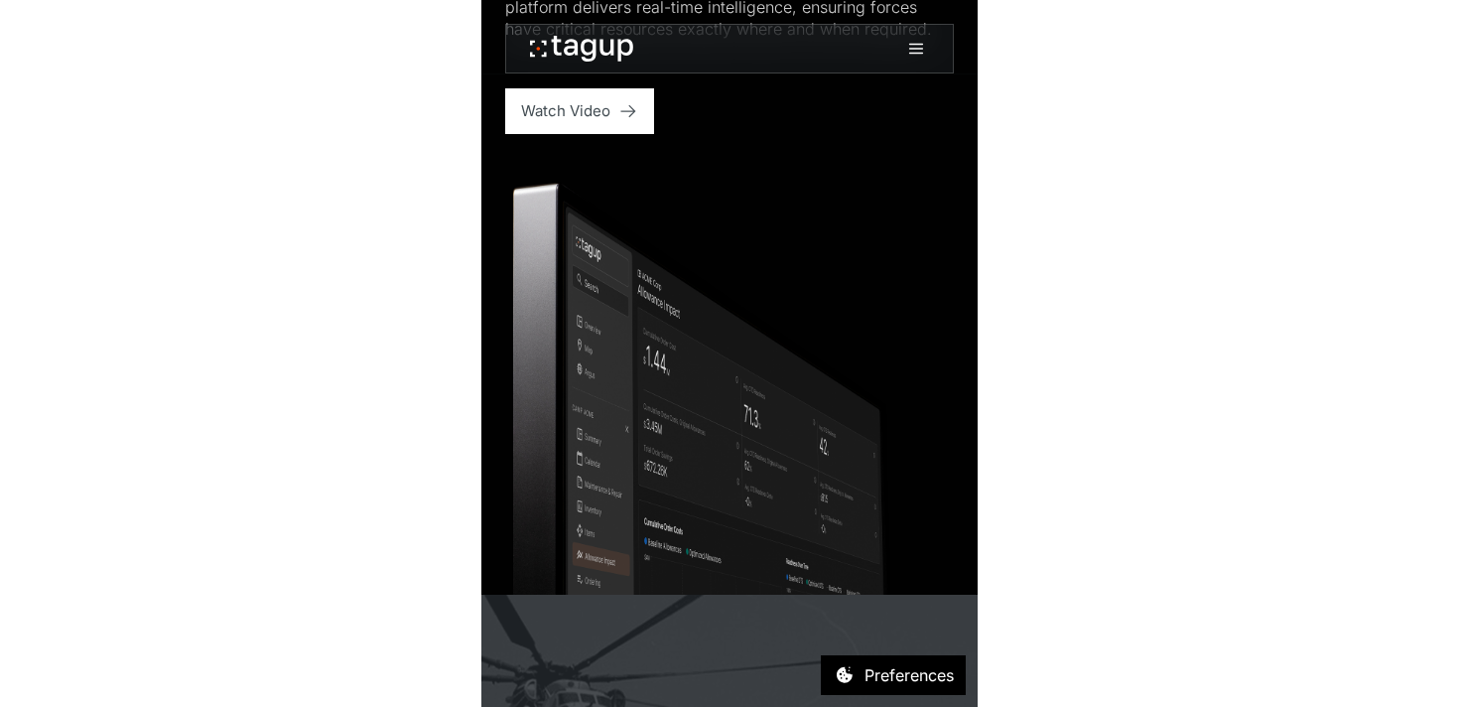
scroll to position [1524, 0]
